Goal: Go to known website: Access a specific website the user already knows

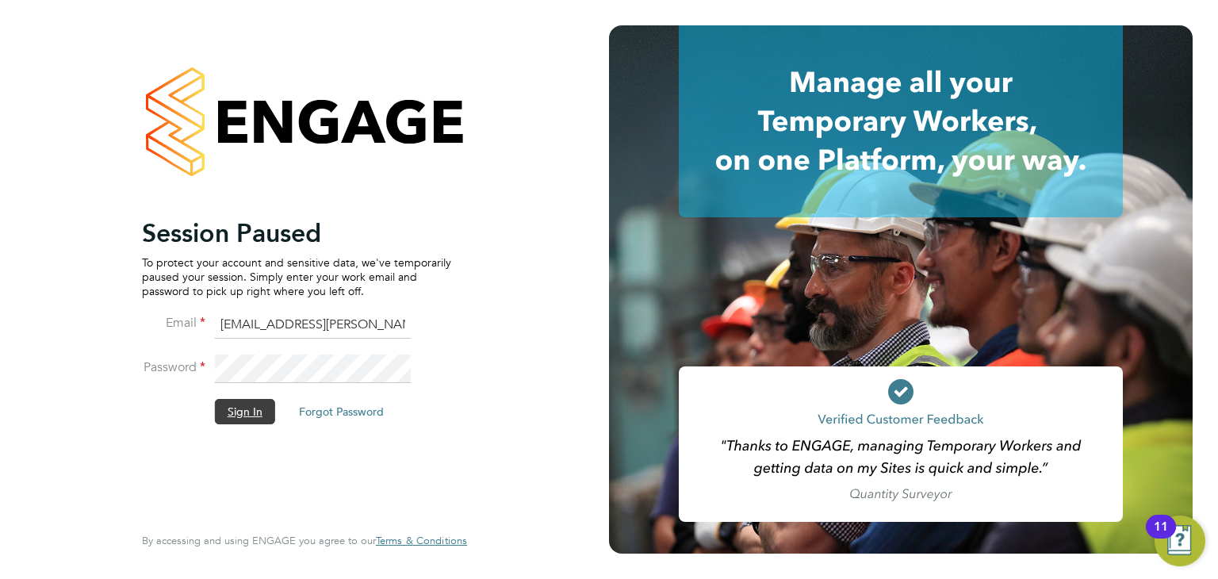
click at [241, 422] on button "Sign In" at bounding box center [245, 411] width 60 height 25
